Goal: Transaction & Acquisition: Book appointment/travel/reservation

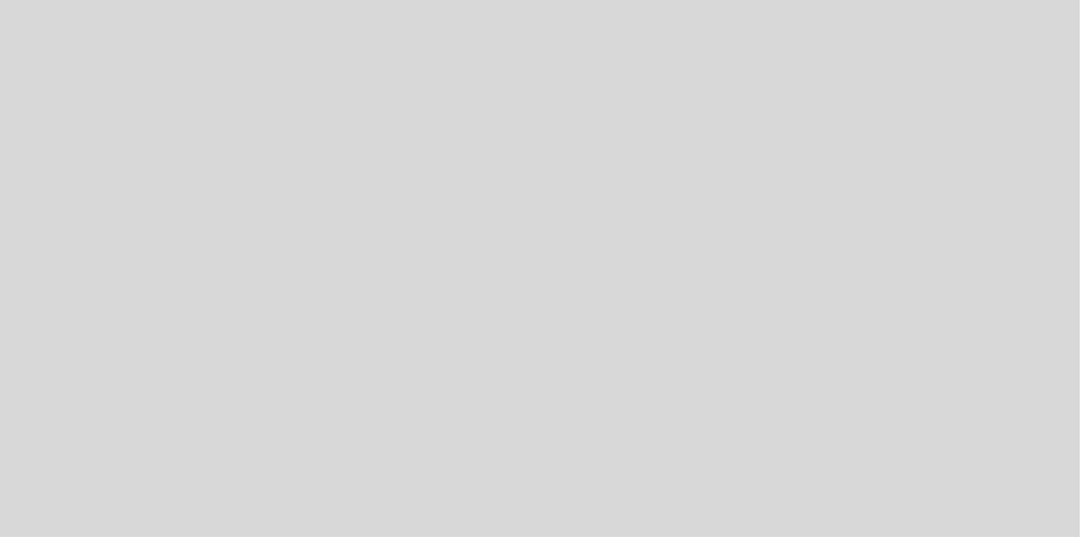
select select "es"
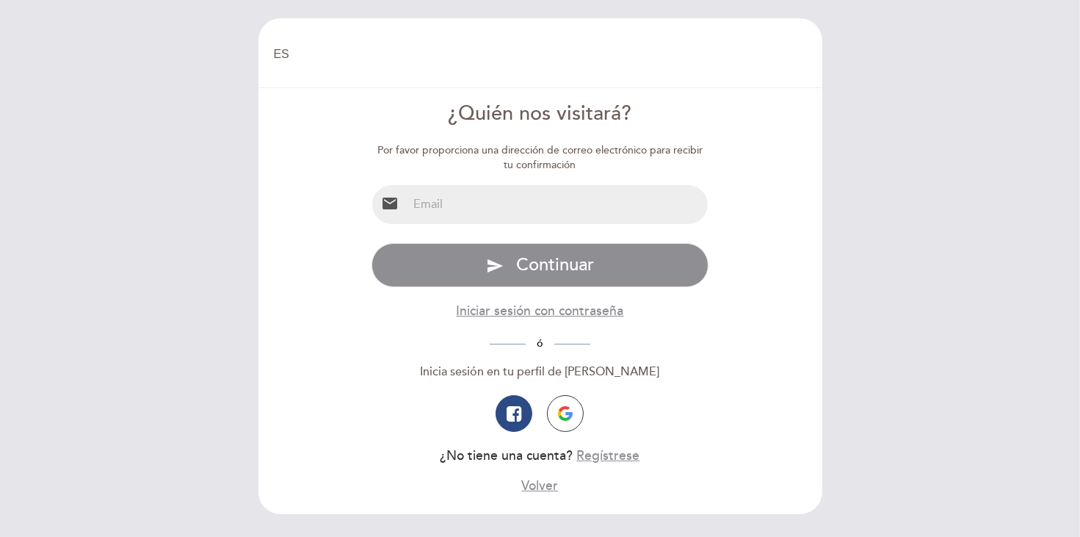
click at [563, 212] on input "email" at bounding box center [557, 204] width 300 height 39
type input "[EMAIL_ADDRESS][DOMAIN_NAME]"
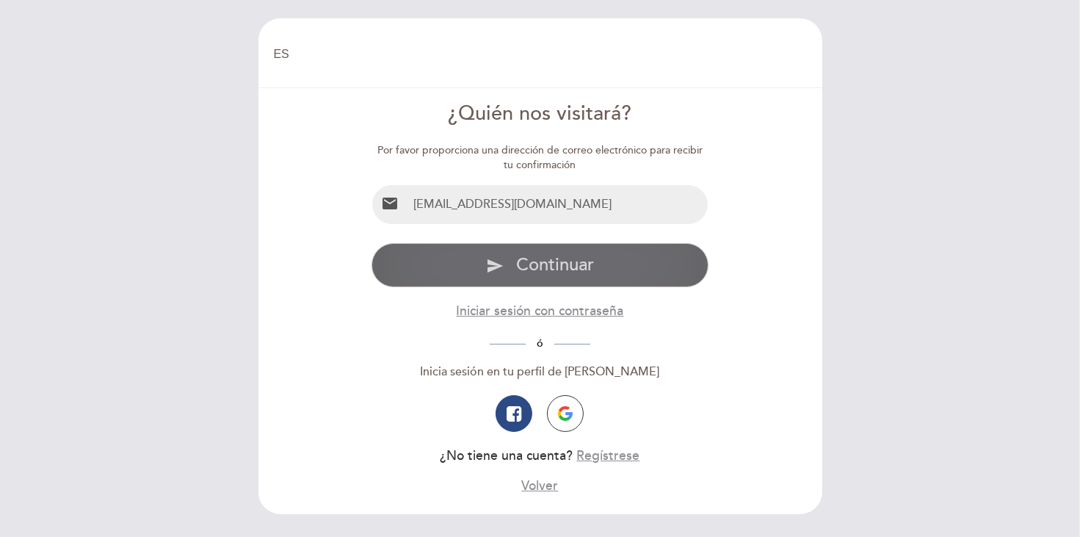
click at [547, 265] on span "Continuar" at bounding box center [555, 264] width 78 height 21
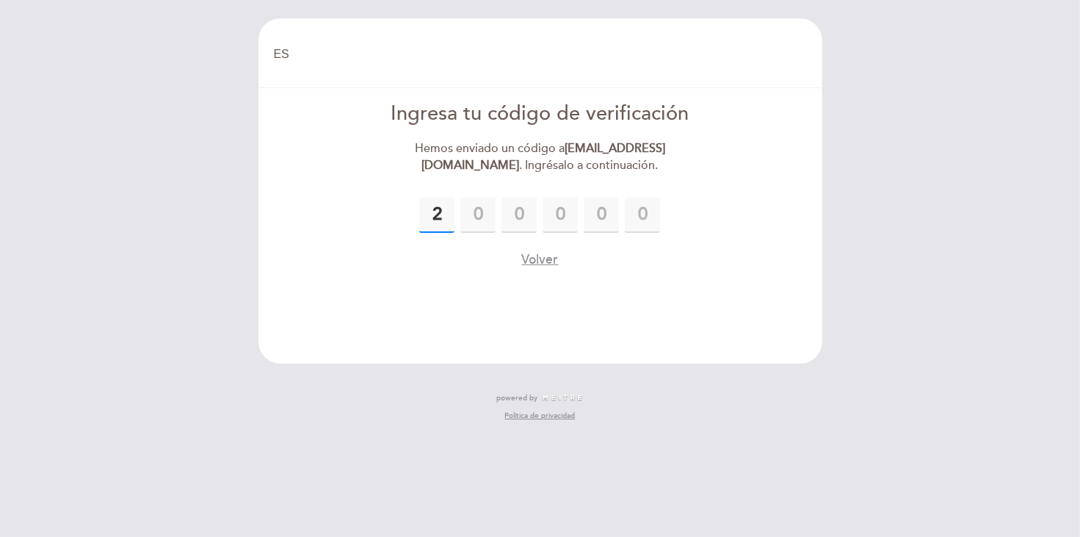
type input "2"
type input "0"
type input "9"
type input "2"
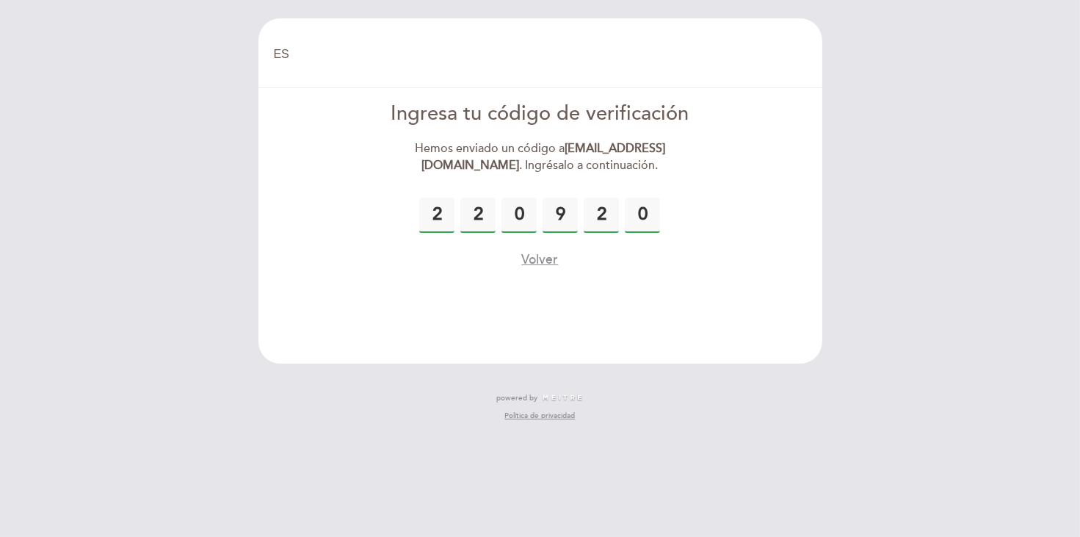
type input "0"
